Goal: Find specific page/section: Find specific page/section

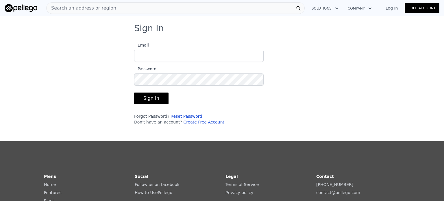
type input "[DOMAIN_NAME][EMAIL_ADDRESS][DOMAIN_NAME]"
click at [146, 98] on button "Sign In" at bounding box center [151, 99] width 34 height 12
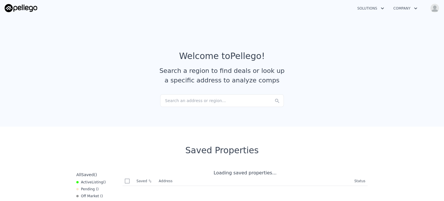
checkbox input "true"
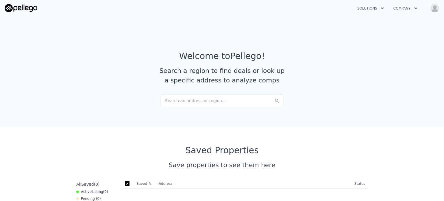
click at [237, 98] on div "Search an address or region..." at bounding box center [222, 100] width 124 height 13
click at [401, 8] on button "Company" at bounding box center [405, 8] width 33 height 10
click at [370, 9] on button "Solutions" at bounding box center [371, 8] width 36 height 10
click at [375, 22] on link "Agents Solutions" at bounding box center [385, 22] width 65 height 10
